Goal: Find specific page/section: Find specific page/section

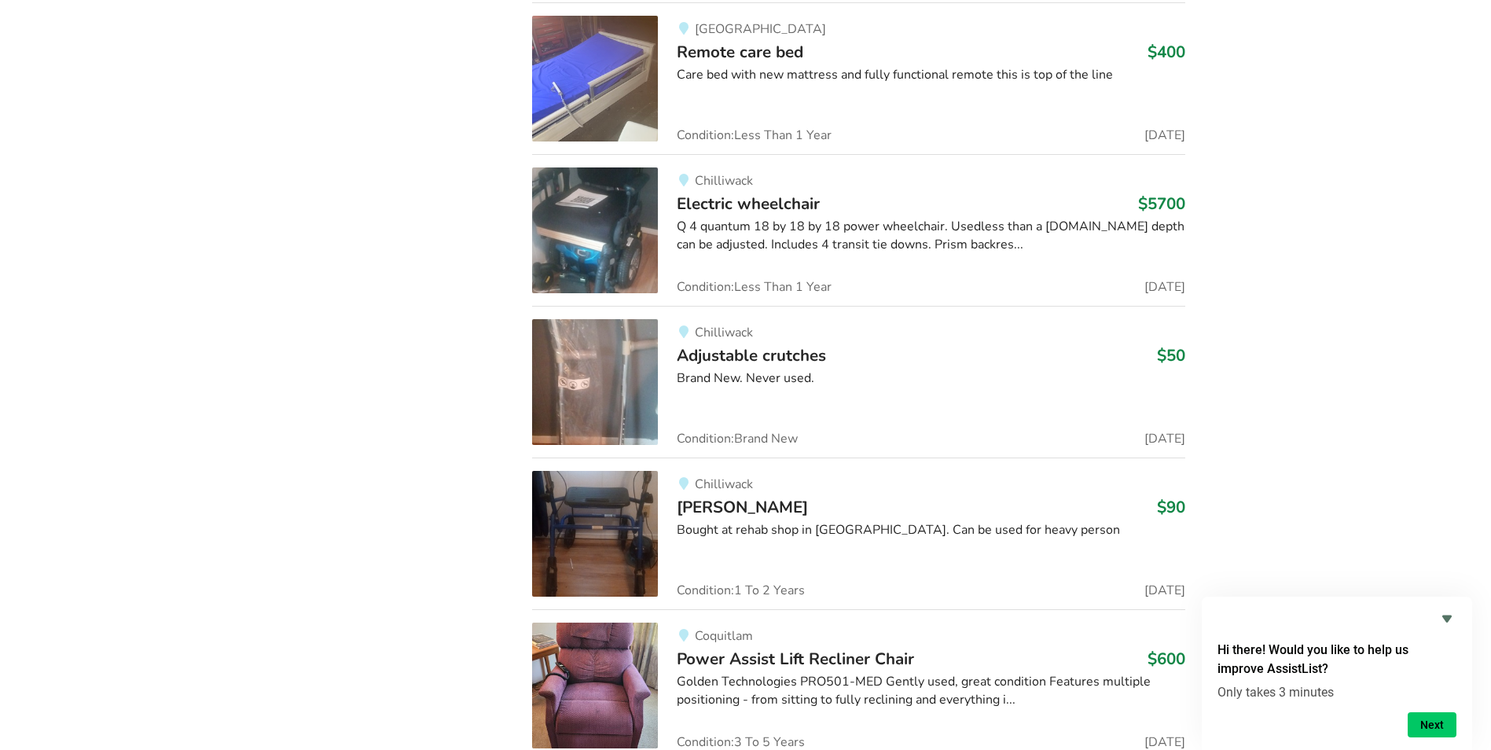
scroll to position [6900, 0]
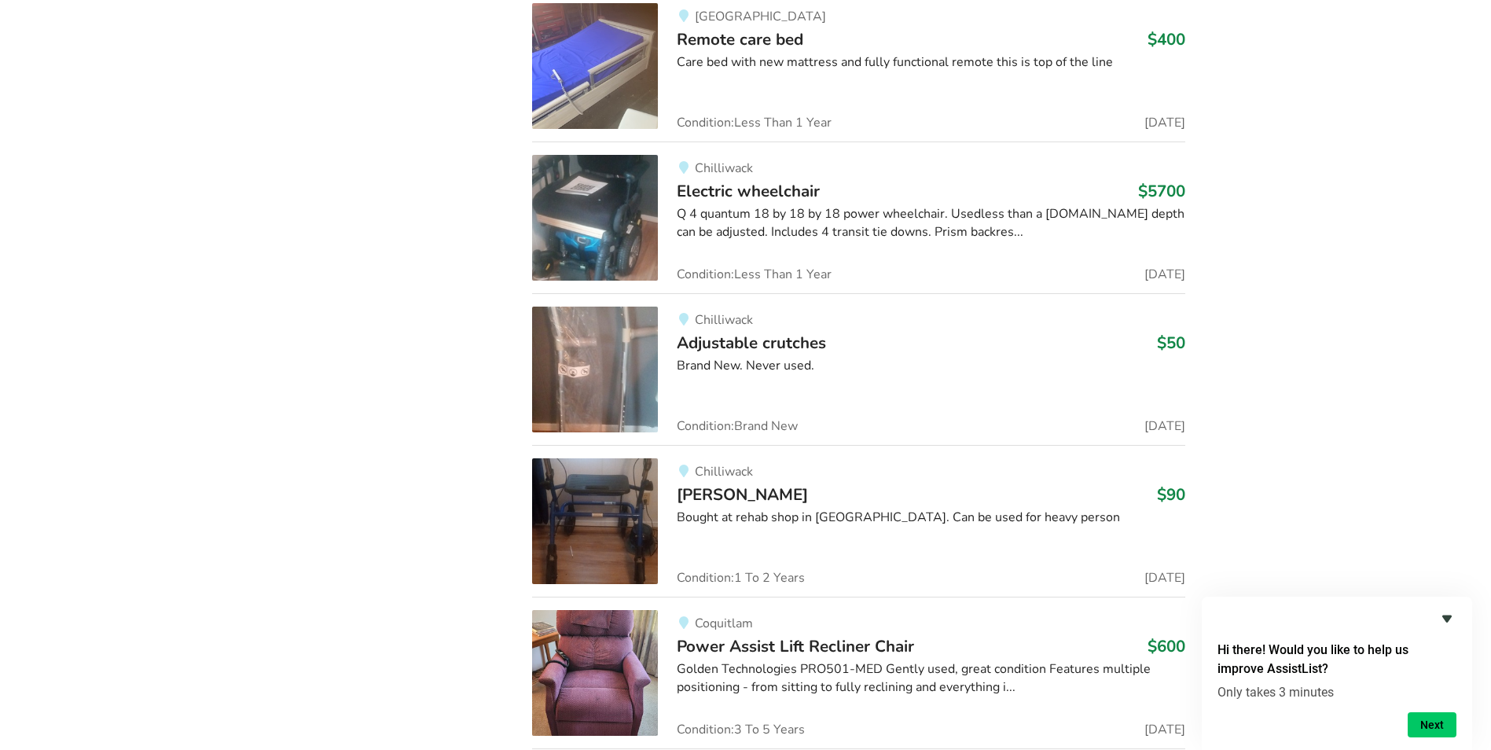
click at [1448, 615] on icon "Hide survey" at bounding box center [1447, 618] width 19 height 19
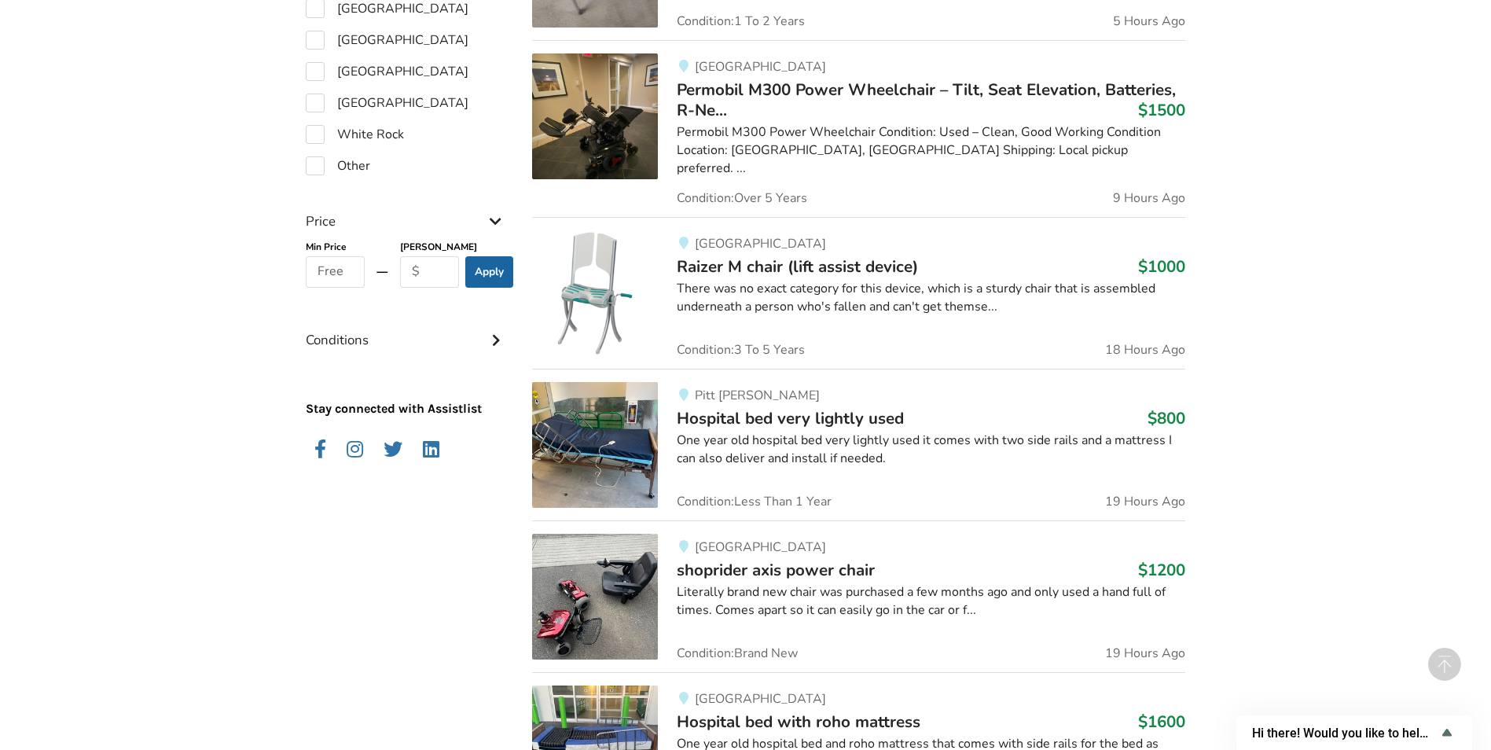
scroll to position [1336, 0]
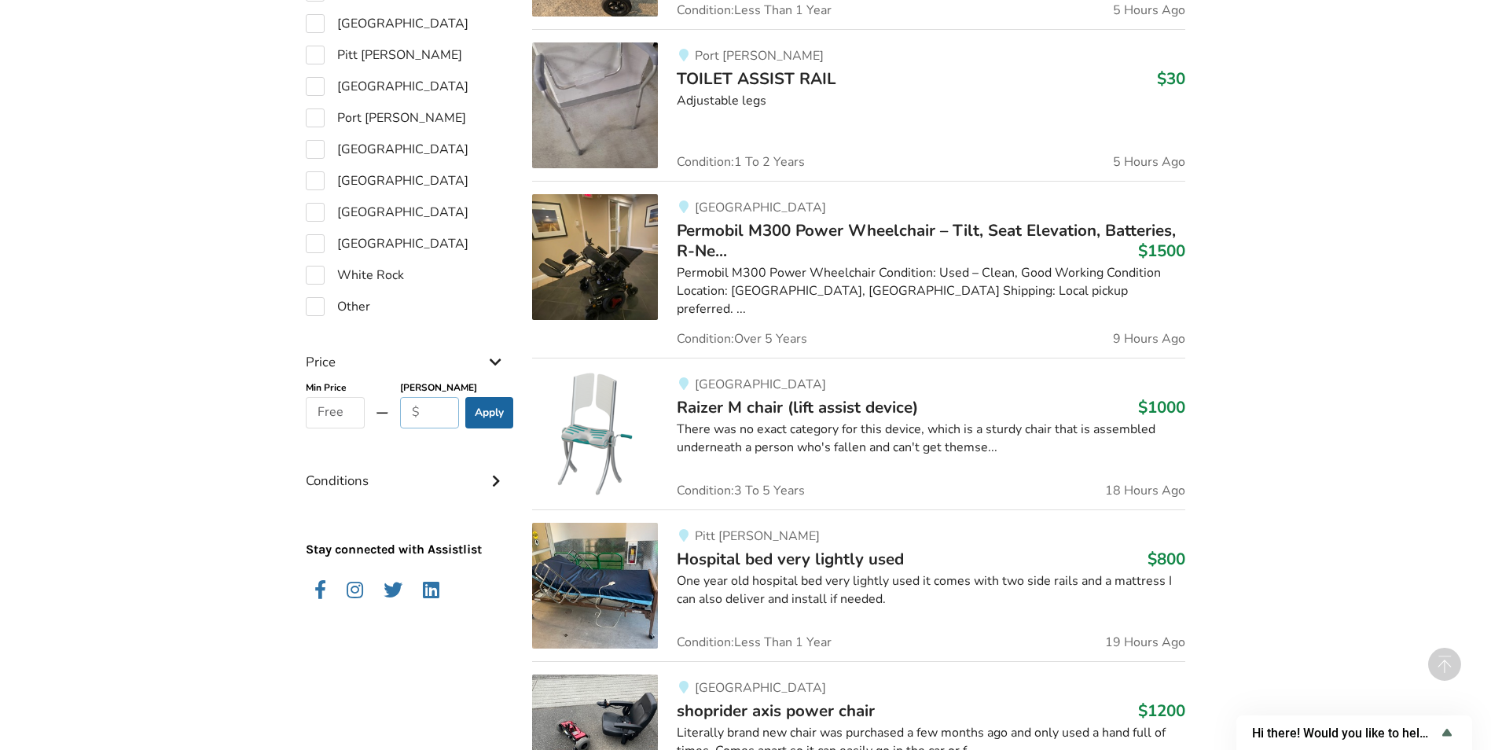
click at [439, 410] on input "text" at bounding box center [429, 412] width 59 height 31
click at [440, 410] on input "text" at bounding box center [429, 412] width 59 height 31
click at [316, 281] on label "White Rock" at bounding box center [355, 275] width 98 height 19
checkbox input "true"
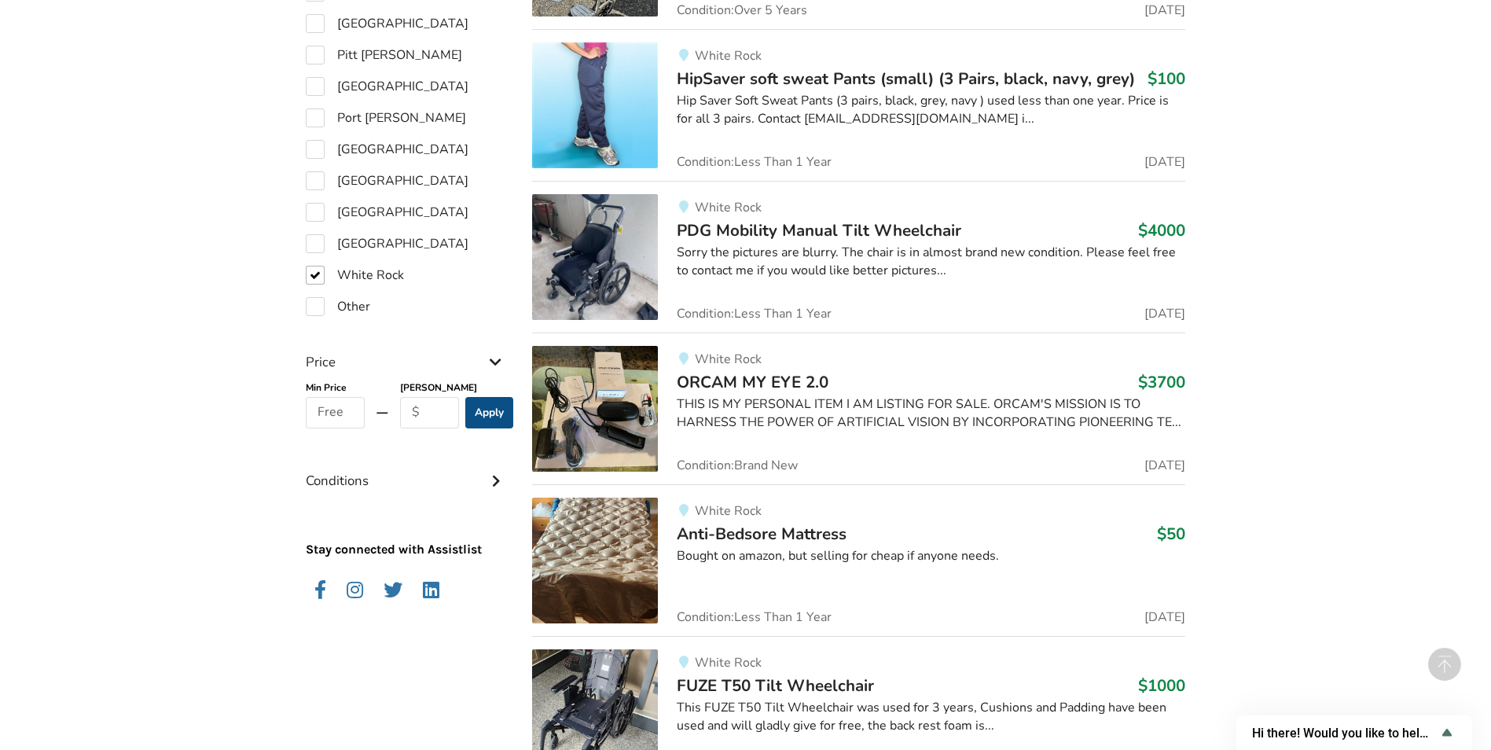
click at [482, 408] on button "Apply" at bounding box center [489, 412] width 48 height 31
